Goal: Find specific page/section: Find specific page/section

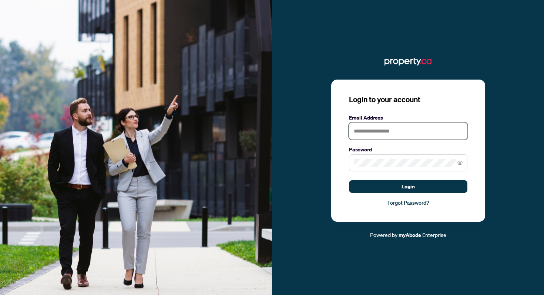
click at [401, 129] on input "text" at bounding box center [408, 130] width 118 height 17
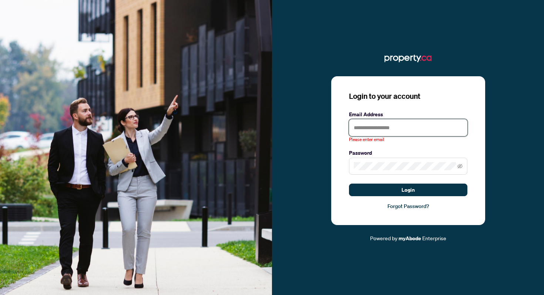
type input "**********"
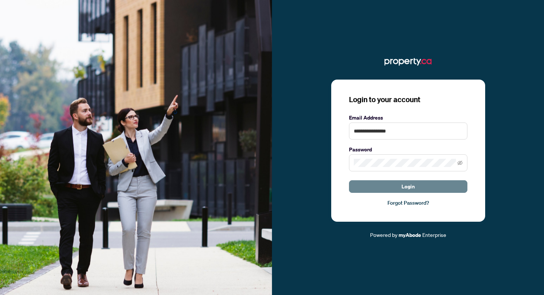
click at [412, 182] on span "Login" at bounding box center [408, 187] width 13 height 12
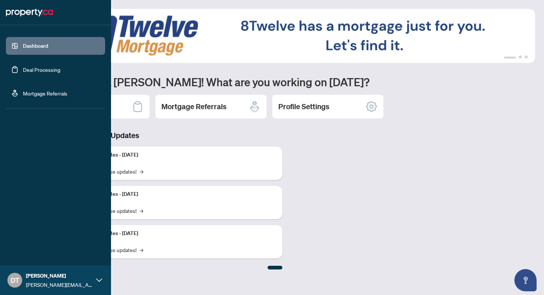
click at [56, 70] on link "Deal Processing" at bounding box center [41, 69] width 37 height 7
